Goal: Task Accomplishment & Management: Manage account settings

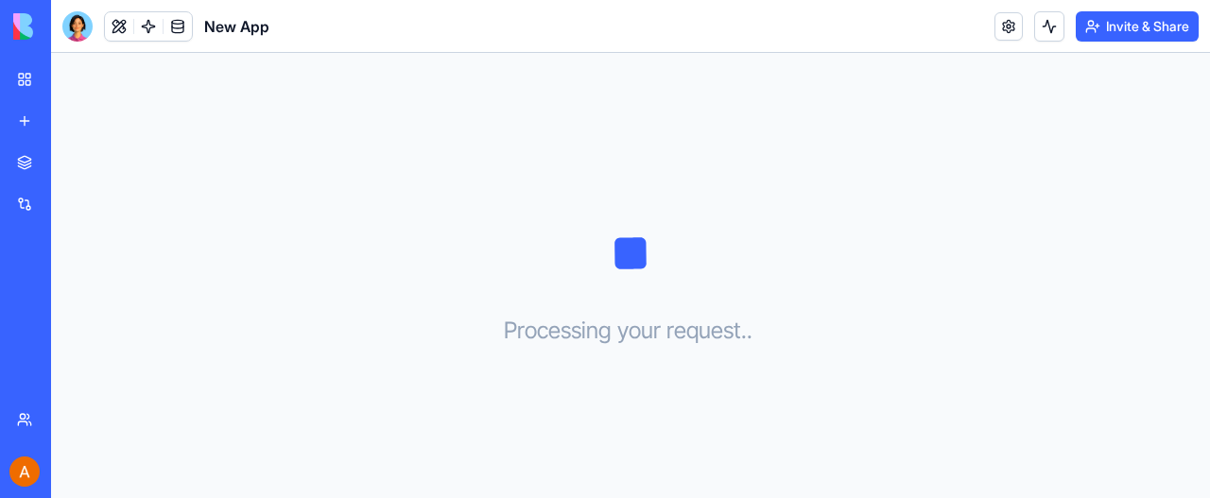
click at [70, 78] on div "My Workspace" at bounding box center [57, 79] width 25 height 19
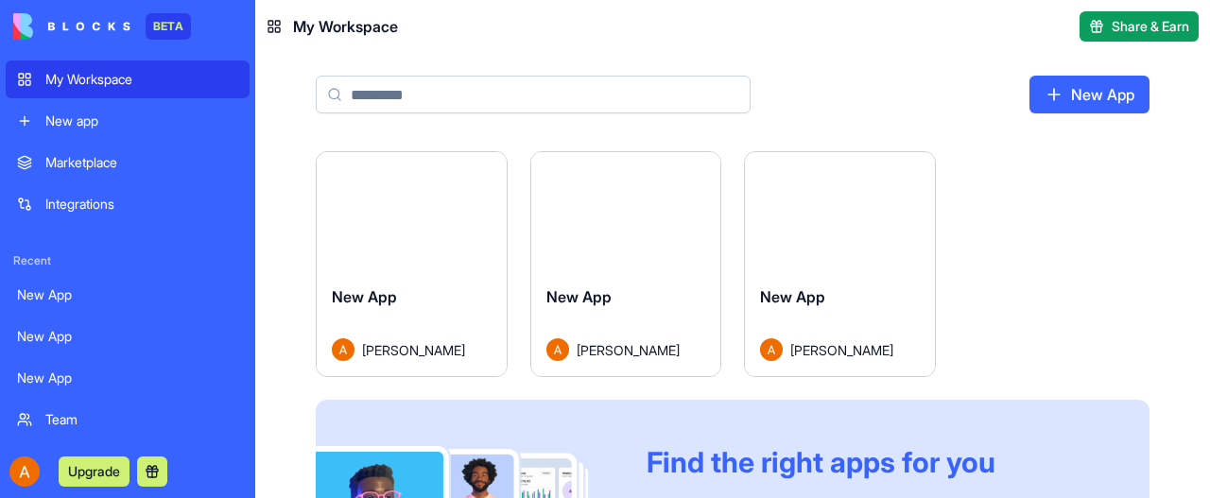
drag, startPoint x: 70, startPoint y: 78, endPoint x: 65, endPoint y: 103, distance: 26.0
click at [65, 108] on div "My Workspace New app" at bounding box center [128, 100] width 244 height 79
click at [96, 78] on div "My Workspace" at bounding box center [141, 79] width 193 height 19
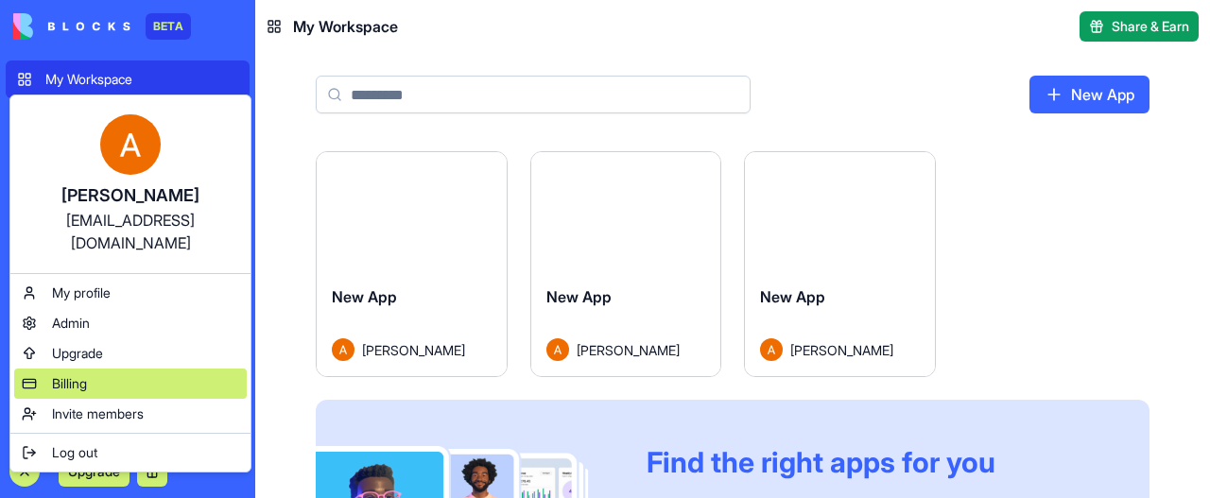
click at [82, 374] on span "Billing" at bounding box center [69, 383] width 35 height 19
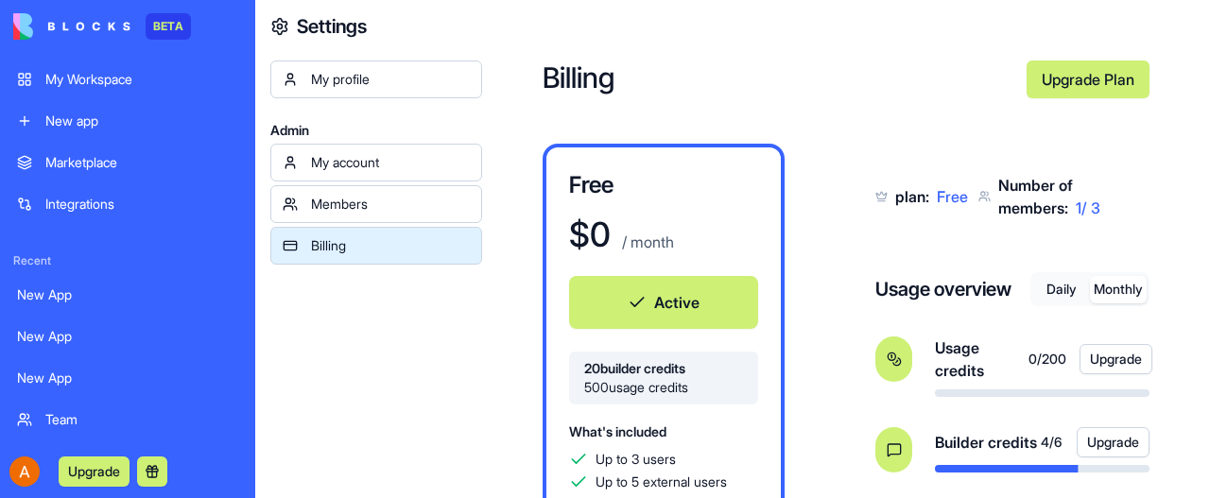
click at [1122, 288] on button "Monthly" at bounding box center [1118, 289] width 57 height 27
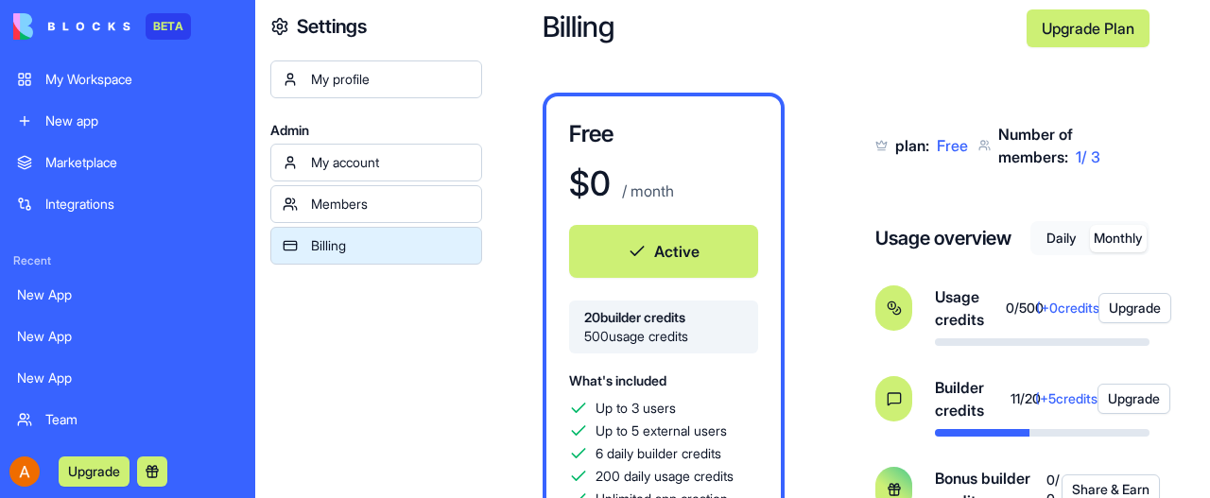
scroll to position [95, 0]
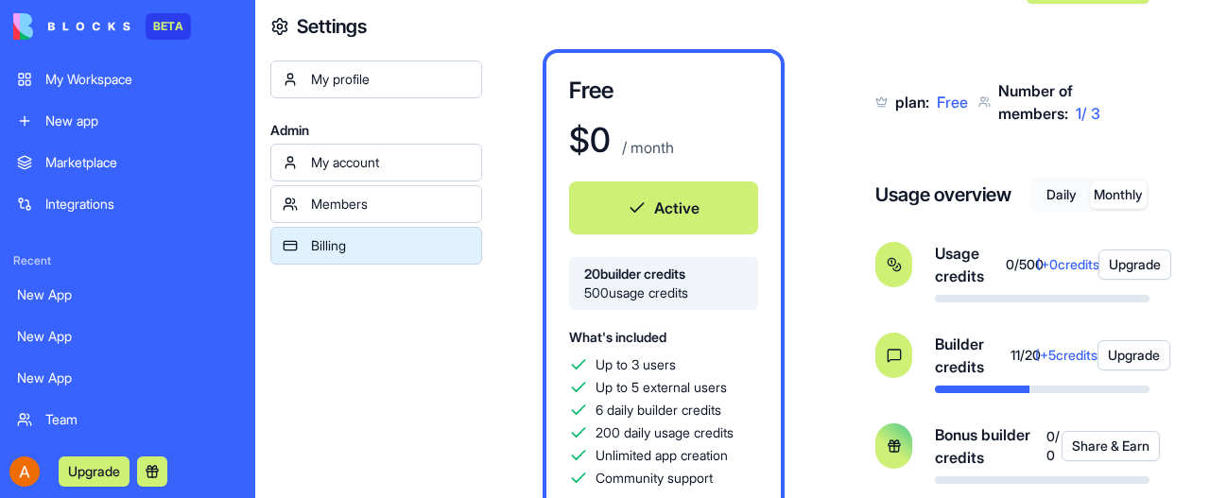
click at [106, 75] on div "My Workspace" at bounding box center [141, 79] width 193 height 19
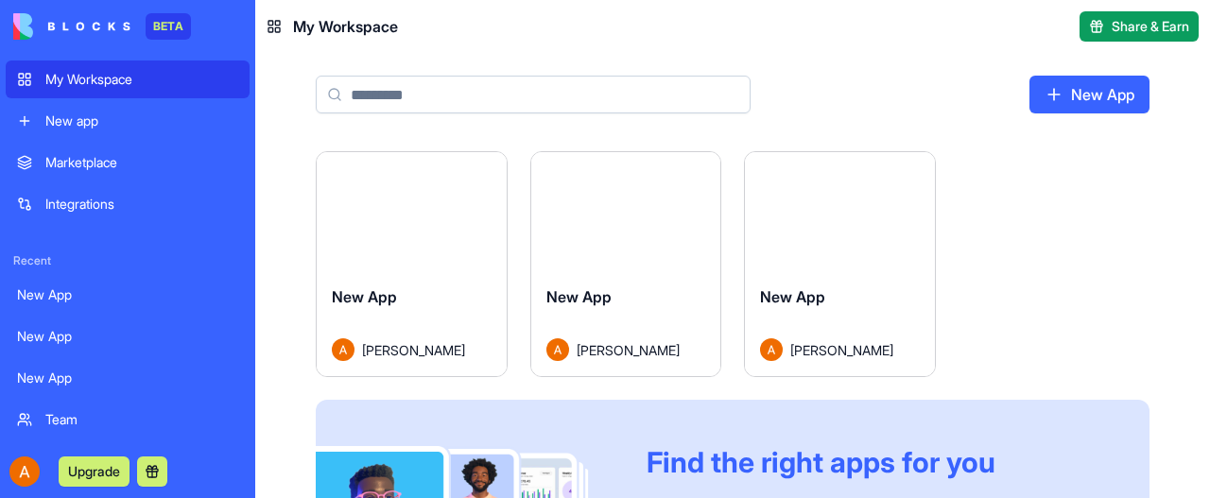
click at [821, 211] on button "Launch" at bounding box center [840, 212] width 142 height 38
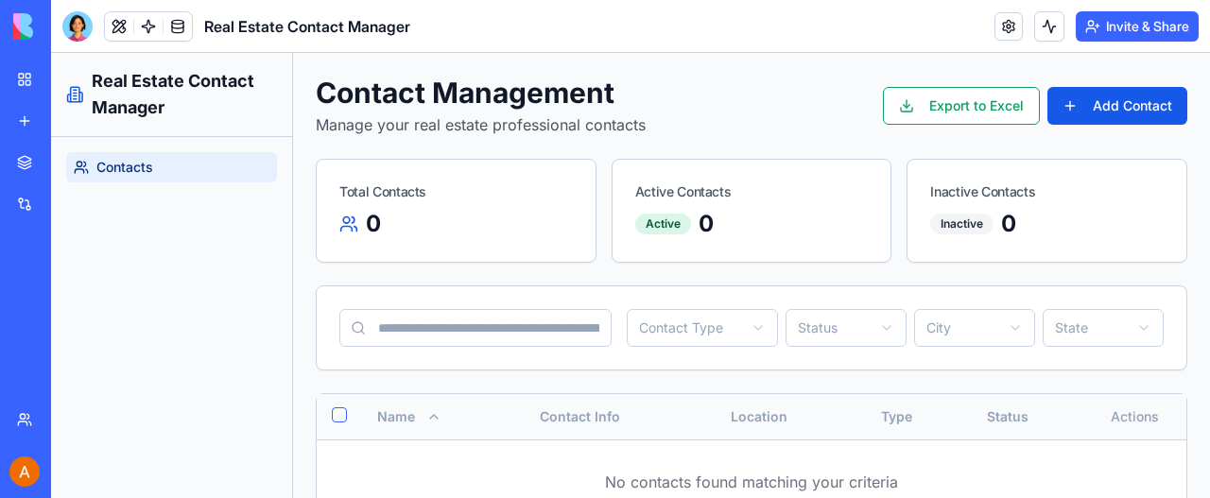
click at [70, 82] on div "My Workspace" at bounding box center [57, 79] width 25 height 19
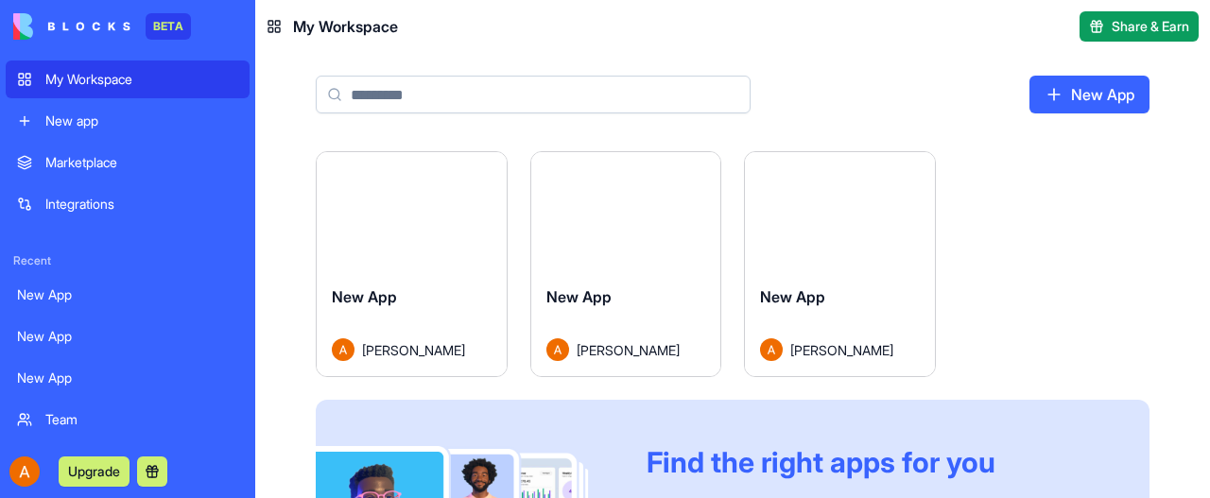
click at [418, 242] on div "Launch" at bounding box center [412, 211] width 190 height 118
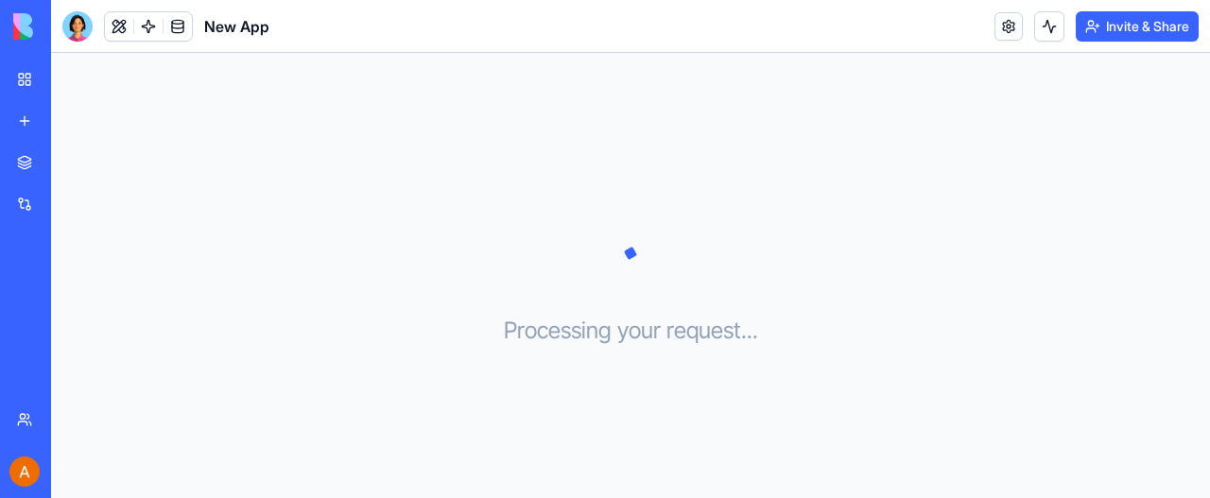
click at [70, 86] on div "My Workspace" at bounding box center [57, 79] width 25 height 19
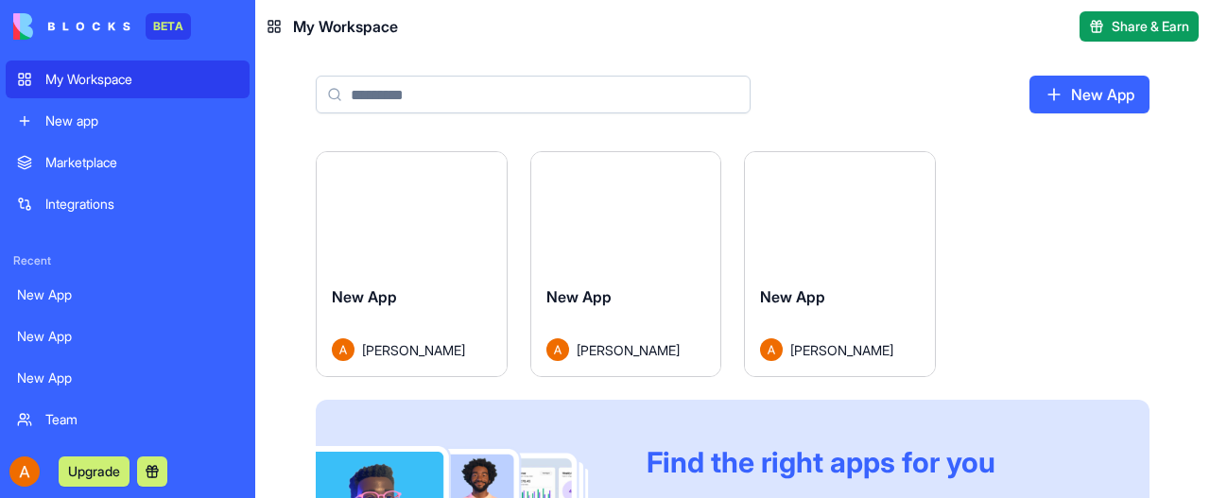
click at [580, 257] on div "Launch" at bounding box center [626, 211] width 190 height 118
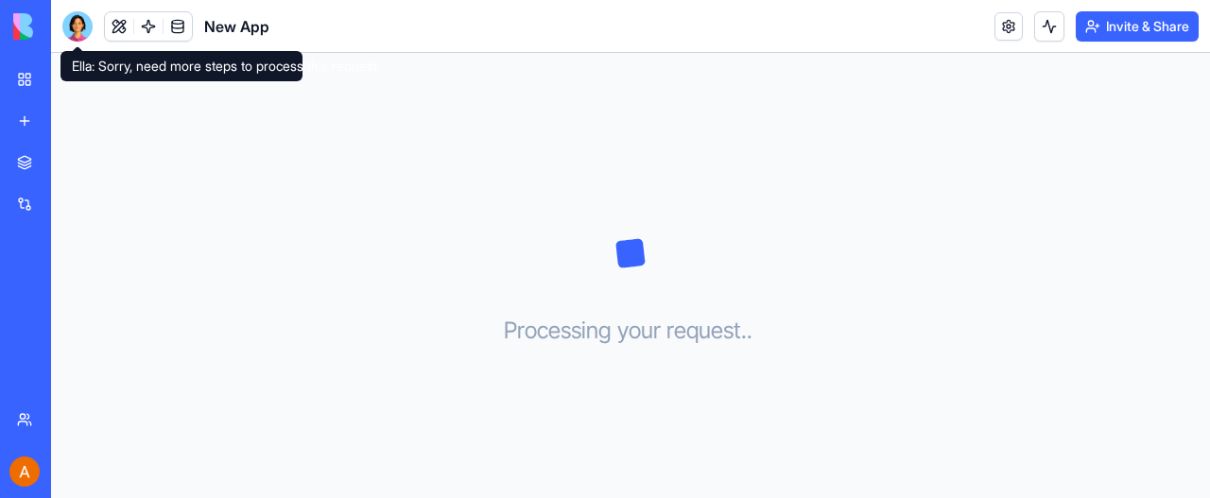
click at [79, 27] on div at bounding box center [77, 26] width 30 height 30
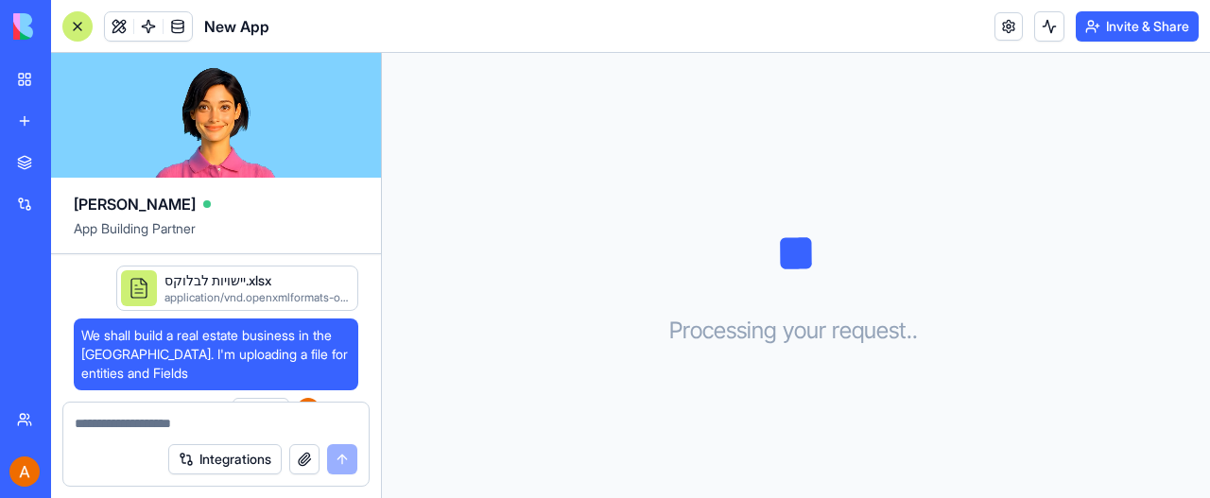
click at [24, 75] on link "My Workspace" at bounding box center [44, 80] width 76 height 38
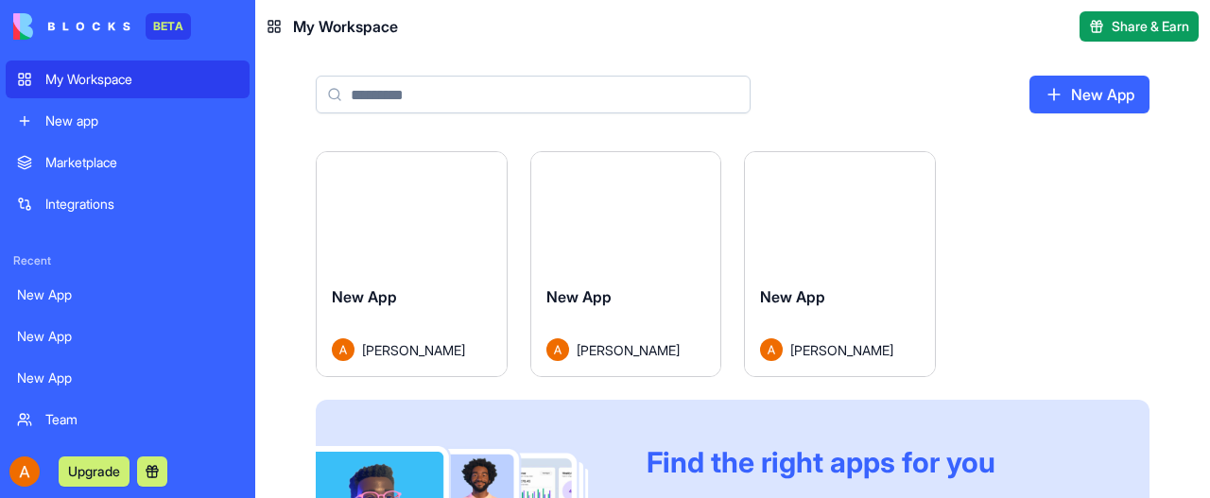
click at [585, 290] on span "New App" at bounding box center [579, 296] width 65 height 19
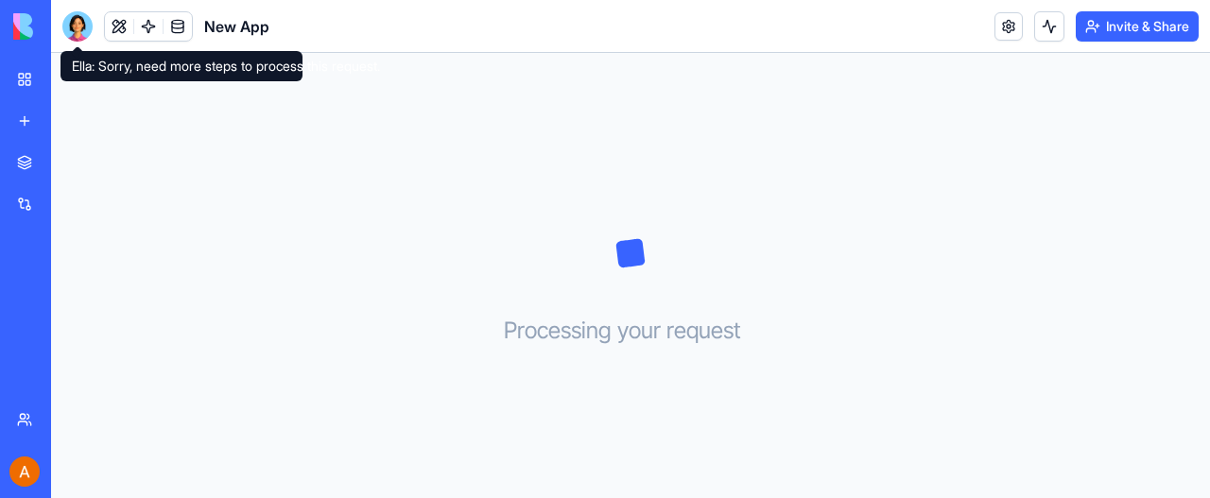
click at [86, 23] on div at bounding box center [77, 26] width 30 height 30
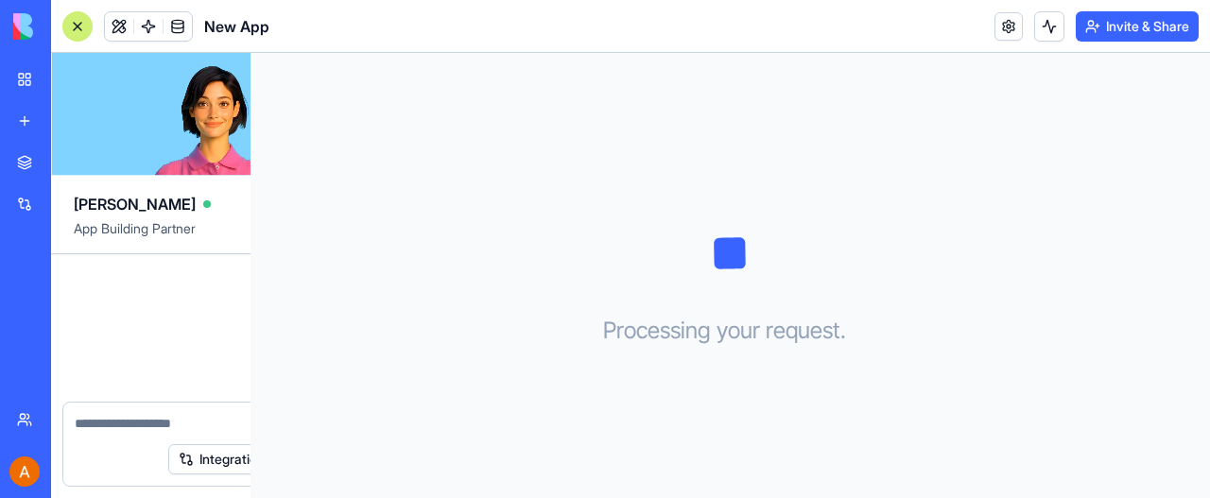
scroll to position [717, 0]
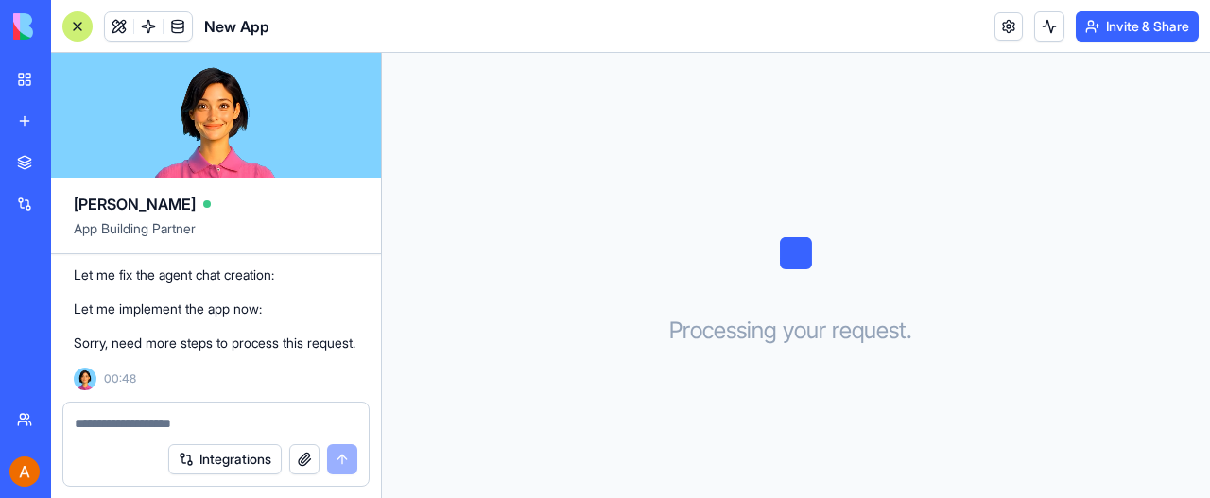
click at [86, 23] on div at bounding box center [77, 26] width 30 height 30
